Goal: Task Accomplishment & Management: Complete application form

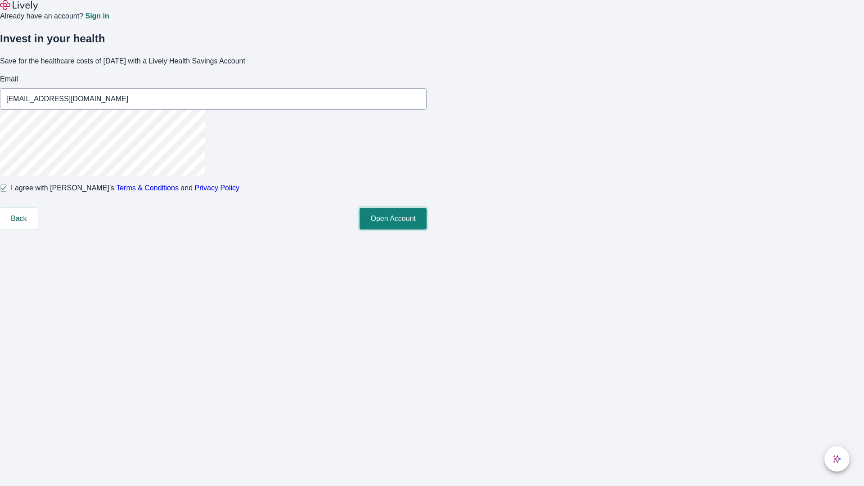
click at [427, 230] on button "Open Account" at bounding box center [393, 219] width 67 height 22
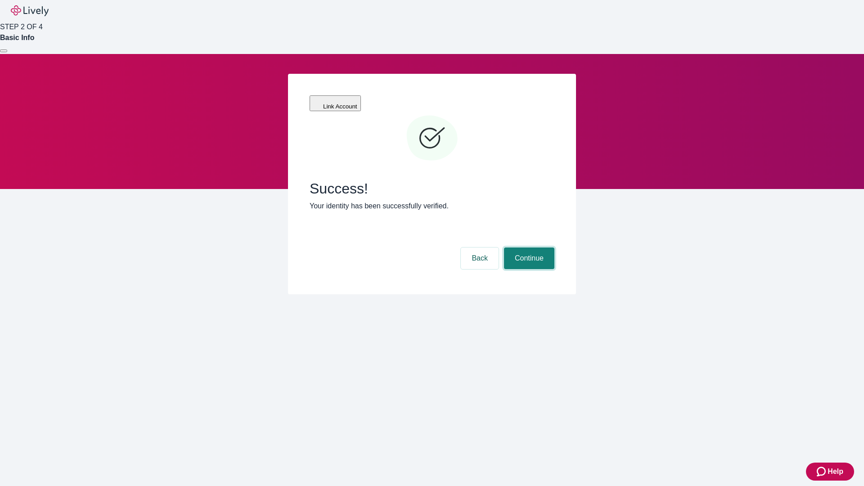
click at [528, 248] on button "Continue" at bounding box center [529, 259] width 50 height 22
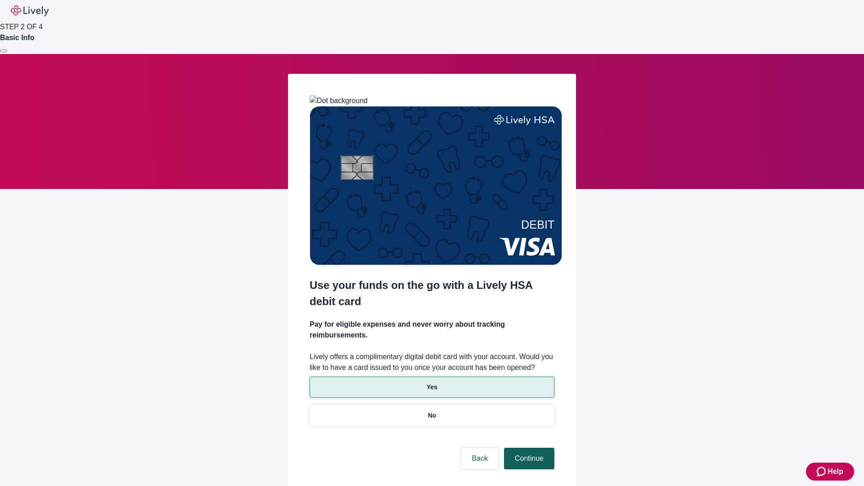
click at [432, 383] on p "Yes" at bounding box center [432, 387] width 11 height 9
click at [528, 448] on button "Continue" at bounding box center [529, 459] width 50 height 22
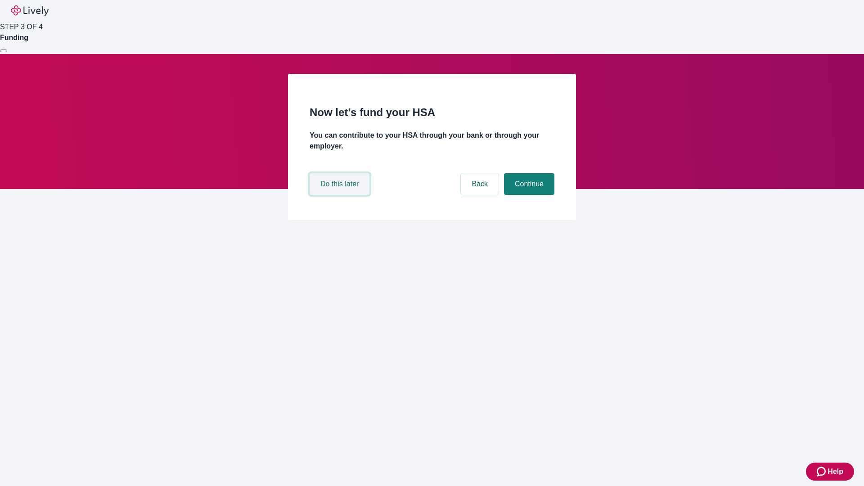
click at [341, 195] on button "Do this later" at bounding box center [340, 184] width 60 height 22
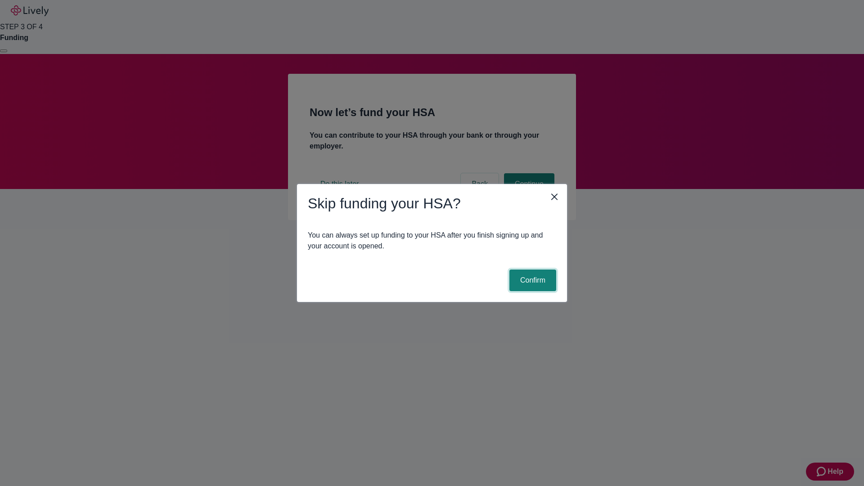
click at [531, 280] on button "Confirm" at bounding box center [532, 281] width 47 height 22
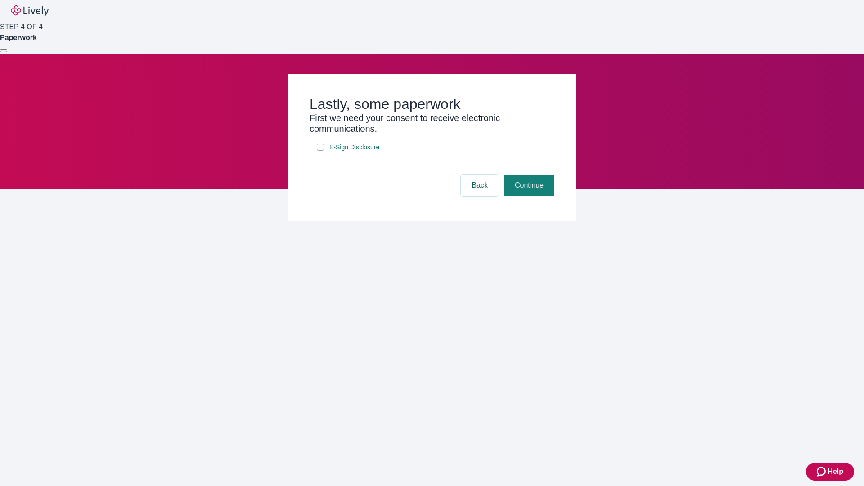
click at [320, 151] on input "E-Sign Disclosure" at bounding box center [320, 147] width 7 height 7
checkbox input "true"
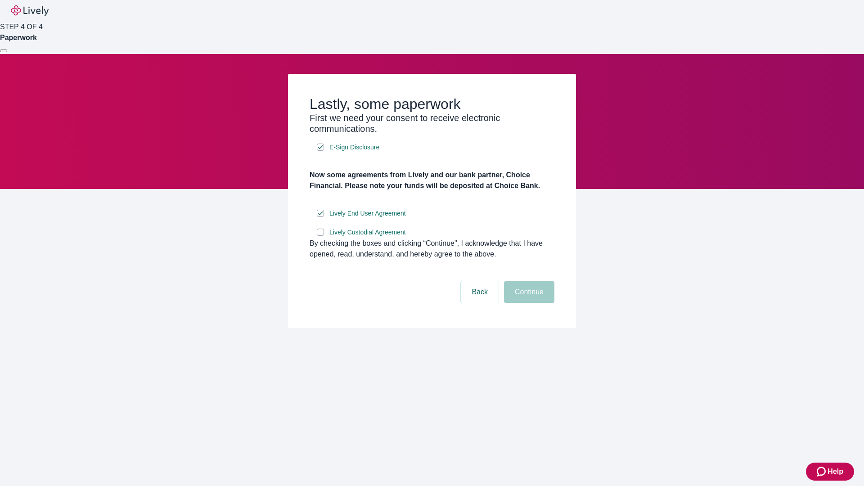
click at [320, 236] on input "Lively Custodial Agreement" at bounding box center [320, 232] width 7 height 7
checkbox input "true"
click at [528, 303] on button "Continue" at bounding box center [529, 292] width 50 height 22
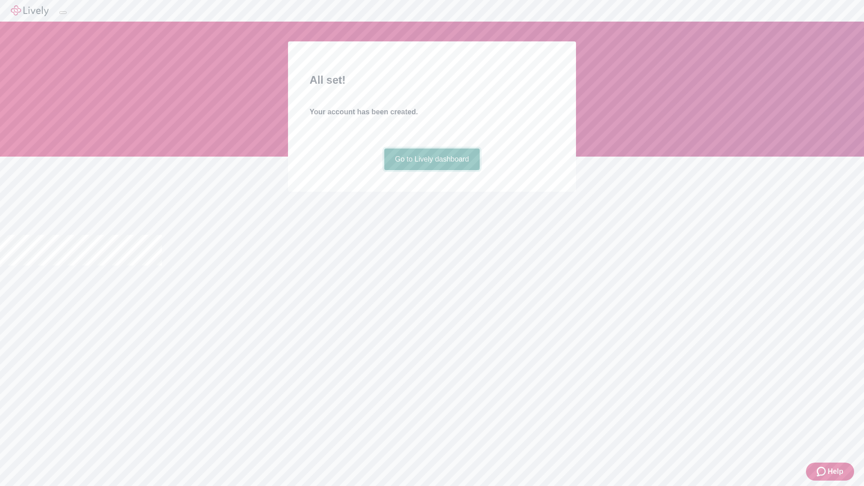
click at [432, 170] on link "Go to Lively dashboard" at bounding box center [432, 160] width 96 height 22
